Goal: Check status: Check status

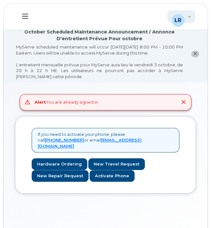
click at [195, 16] on div "LR [PERSON_NAME] Employee" at bounding box center [181, 16] width 28 height 13
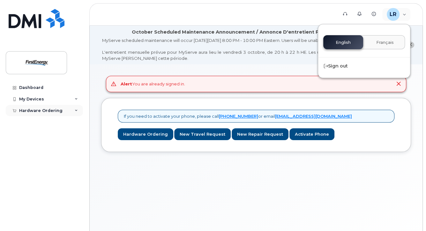
click at [45, 109] on div "Hardware Ordering" at bounding box center [40, 110] width 43 height 5
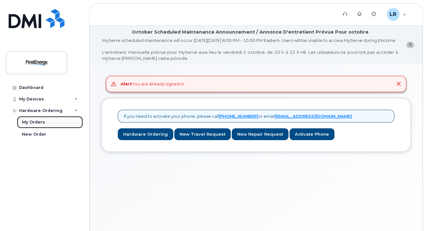
click at [43, 123] on div "My Orders" at bounding box center [33, 122] width 23 height 6
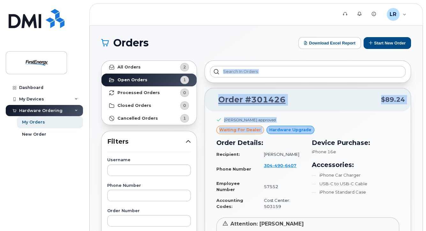
drag, startPoint x: 426, startPoint y: 67, endPoint x: 428, endPoint y: 126, distance: 58.8
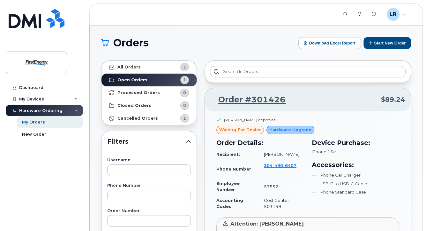
drag, startPoint x: 428, startPoint y: 126, endPoint x: 421, endPoint y: 136, distance: 12.7
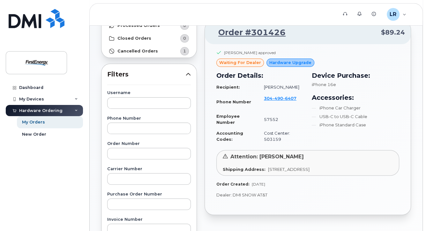
scroll to position [57, 0]
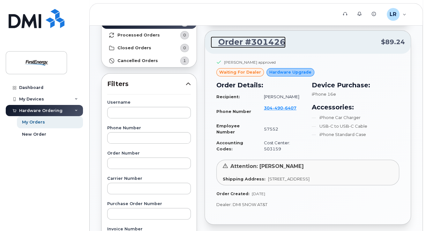
click at [210, 46] on link "Order #301426" at bounding box center [248, 41] width 75 height 11
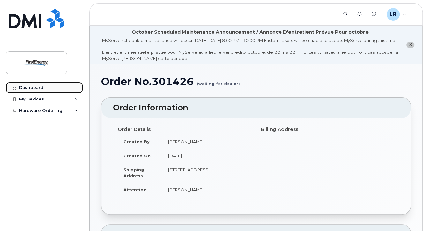
click at [40, 90] on div "Dashboard" at bounding box center [31, 87] width 24 height 5
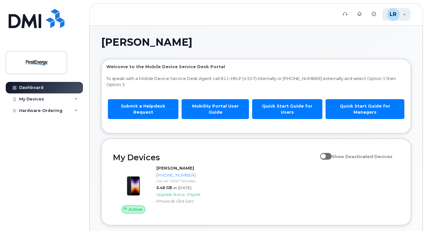
click at [406, 16] on div "LR [PERSON_NAME] Employee" at bounding box center [397, 14] width 28 height 13
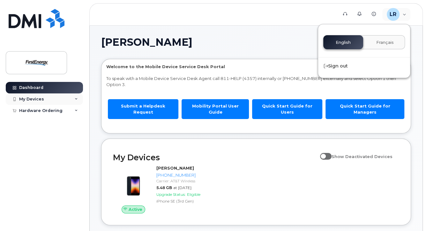
click at [71, 99] on div "My Devices" at bounding box center [44, 98] width 77 height 11
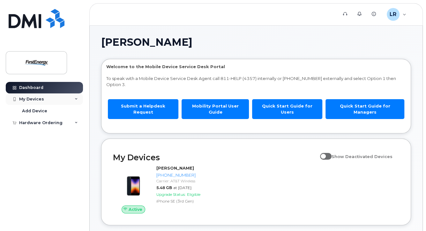
click at [71, 99] on div "My Devices" at bounding box center [44, 98] width 77 height 11
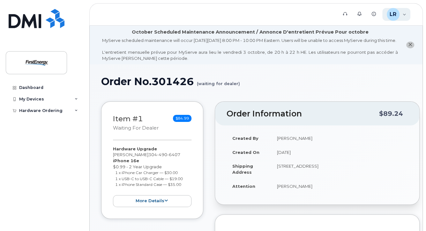
click at [403, 15] on div "LR [PERSON_NAME] Employee" at bounding box center [397, 14] width 28 height 13
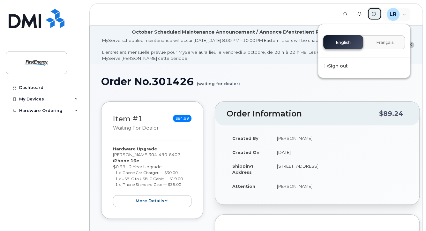
click at [377, 13] on link "Knowledge Base" at bounding box center [375, 13] width 14 height 13
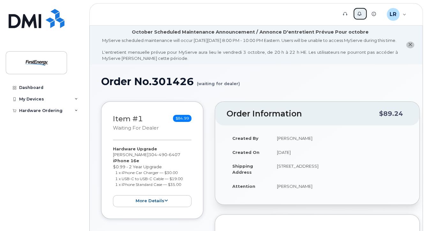
click at [360, 14] on icon at bounding box center [360, 14] width 4 height 4
click at [412, 47] on icon "close notification" at bounding box center [410, 44] width 4 height 4
